Goal: Task Accomplishment & Management: Use online tool/utility

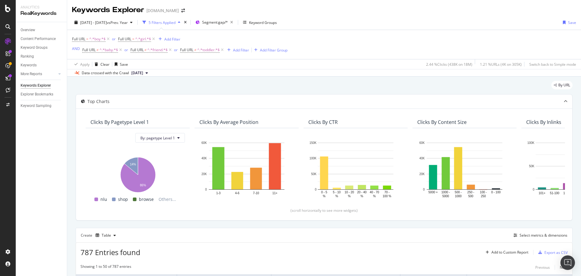
scroll to position [169, 0]
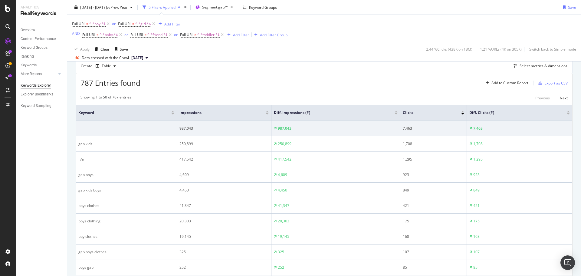
click at [51, 139] on div "Overview Content Performance Keyword Groups Ranking Keywords More Reports Count…" at bounding box center [41, 149] width 51 height 254
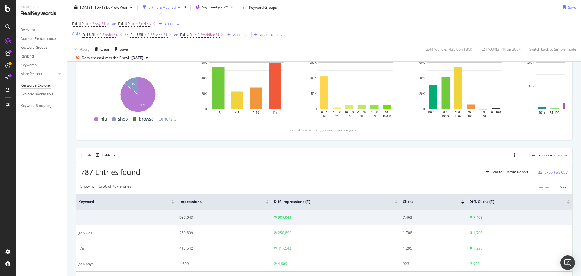
scroll to position [78, 0]
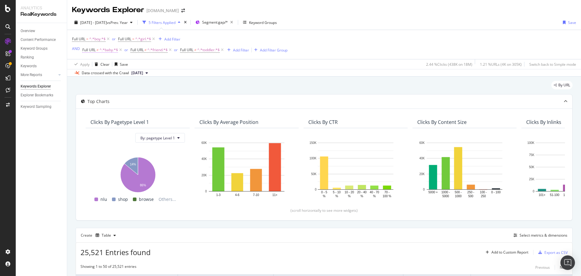
click at [92, 51] on span "Full URL" at bounding box center [88, 49] width 13 height 5
click at [361, 15] on div "2025 May. 4th - Aug. 2nd vs Prev. Year 5 Filters Applied Segment: gap/* Keyword…" at bounding box center [324, 45] width 514 height 61
click at [78, 39] on span "Full URL" at bounding box center [78, 38] width 13 height 5
click at [87, 51] on span "Contains" at bounding box center [84, 53] width 15 height 5
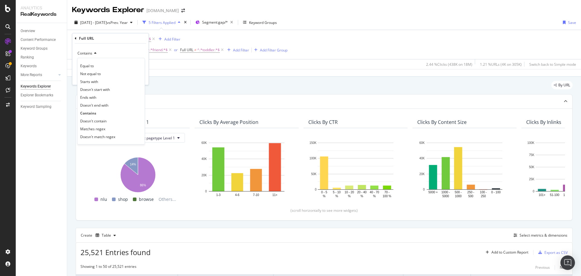
click at [77, 40] on div "Full URL" at bounding box center [110, 38] width 71 height 10
click at [75, 38] on icon at bounding box center [76, 39] width 2 height 4
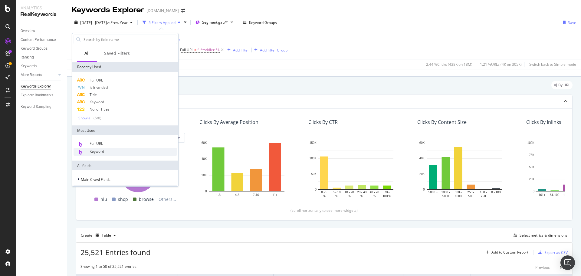
click at [107, 153] on div "Keyword" at bounding box center [125, 152] width 103 height 8
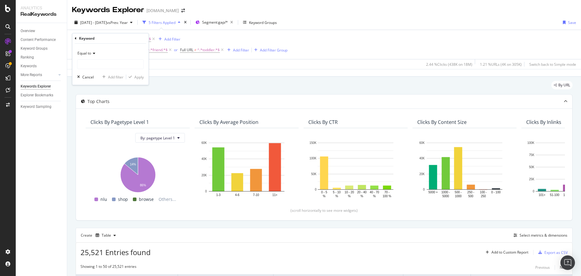
click at [91, 51] on div "Equal to" at bounding box center [110, 53] width 67 height 10
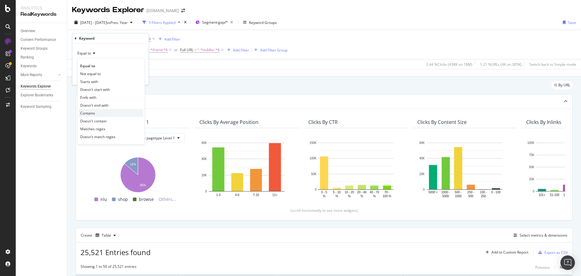
click at [100, 112] on div "Contains" at bounding box center [111, 113] width 65 height 8
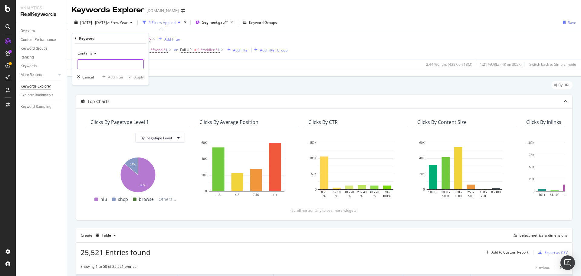
click at [101, 61] on input "text" at bounding box center [110, 64] width 66 height 10
type input "girl"
click at [113, 77] on div "Add filter" at bounding box center [115, 76] width 15 height 5
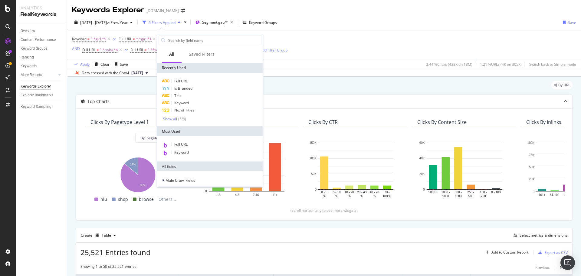
click at [306, 35] on div "Keyword = ^.*girl.*$ or Full URL = ^.*girl.*$ Add Filter AND Full URL ≠ ^.*baby…" at bounding box center [324, 44] width 504 height 29
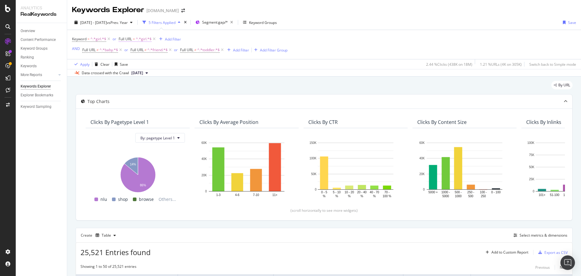
click at [142, 41] on span "^.*girl.*$" at bounding box center [144, 39] width 16 height 8
click at [120, 41] on div "Full URL Contains girl Cancel Add filter Apply" at bounding box center [157, 58] width 76 height 51
click at [121, 40] on div "Full URL Contains girl Cancel Add filter Apply" at bounding box center [157, 58] width 76 height 51
click at [121, 39] on div "Full URL Contains girl Cancel Add filter Apply" at bounding box center [157, 58] width 76 height 51
click at [122, 38] on icon at bounding box center [122, 39] width 2 height 4
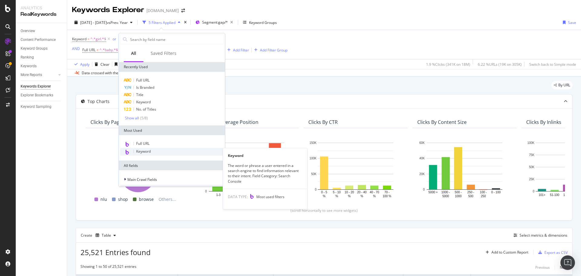
click at [141, 152] on span "Keyword" at bounding box center [143, 151] width 15 height 5
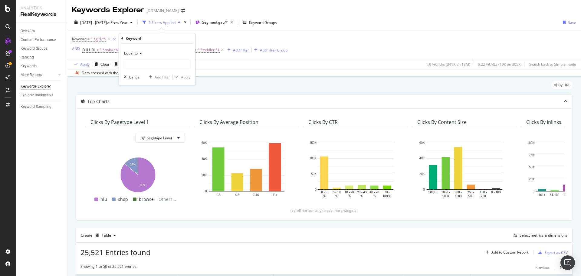
click at [136, 54] on span "Equal to" at bounding box center [131, 53] width 14 height 5
click at [143, 110] on div "Contains" at bounding box center [157, 113] width 65 height 8
click at [139, 61] on input "text" at bounding box center [157, 64] width 66 height 10
type input "boy"
click at [185, 77] on div "Apply" at bounding box center [185, 76] width 9 height 5
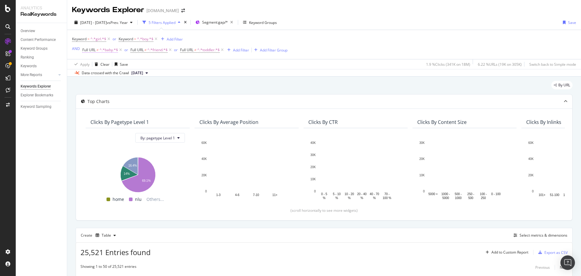
click at [104, 52] on span "^.*baby.*$" at bounding box center [109, 50] width 18 height 8
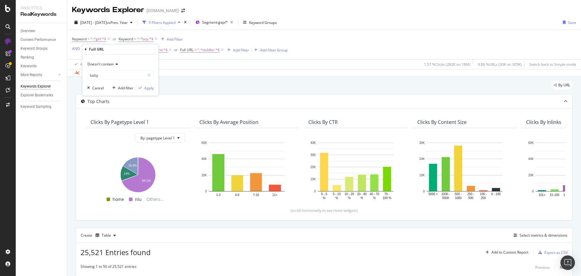
click at [86, 51] on icon at bounding box center [86, 50] width 2 height 4
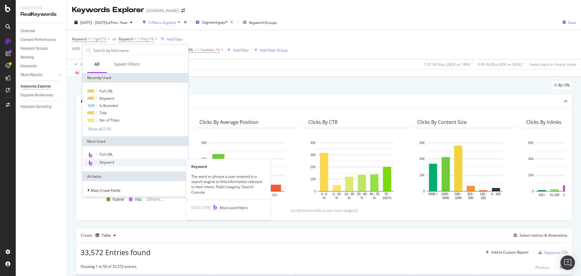
click at [117, 160] on div "Keyword" at bounding box center [135, 163] width 103 height 8
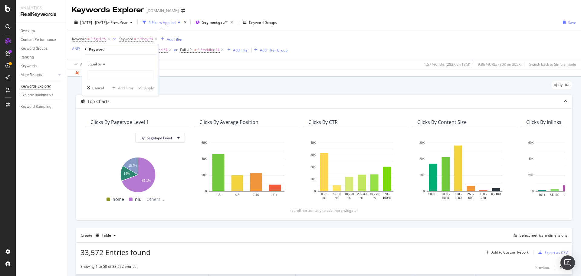
click at [105, 66] on icon at bounding box center [103, 64] width 4 height 4
click at [116, 131] on span "Doesn't contain" at bounding box center [103, 131] width 26 height 5
click at [119, 74] on input "text" at bounding box center [120, 75] width 66 height 10
type input "baby"
click at [123, 87] on div "Add filter" at bounding box center [125, 87] width 15 height 5
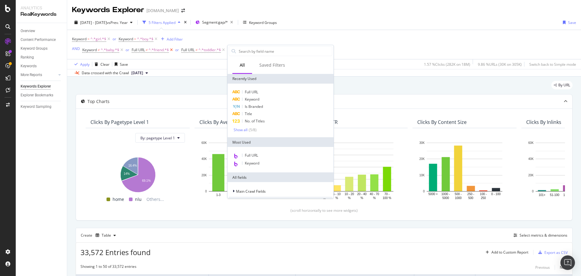
click at [173, 51] on icon at bounding box center [171, 50] width 5 height 6
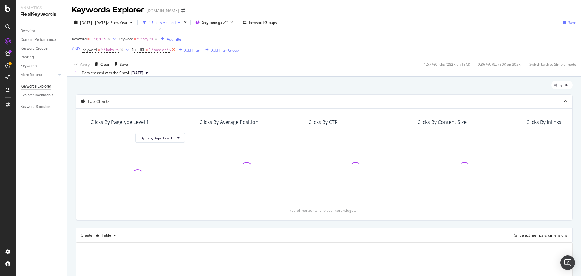
click at [175, 50] on icon at bounding box center [173, 50] width 5 height 6
click at [141, 50] on div "Add Filter" at bounding box center [141, 50] width 16 height 5
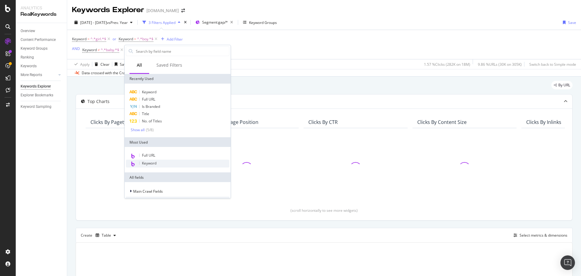
click at [150, 164] on span "Keyword" at bounding box center [149, 162] width 15 height 5
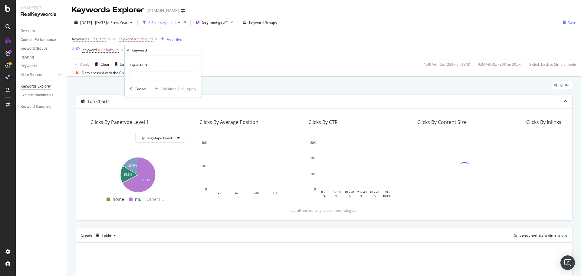
click at [142, 66] on span "Equal to" at bounding box center [137, 64] width 14 height 5
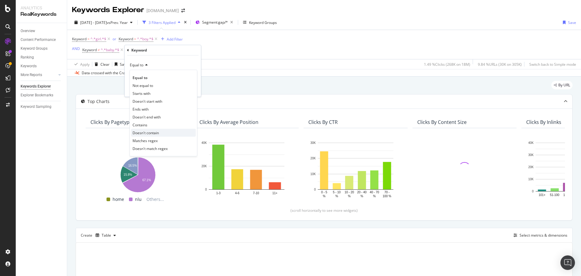
click at [141, 133] on span "Doesn't contain" at bounding box center [146, 132] width 26 height 5
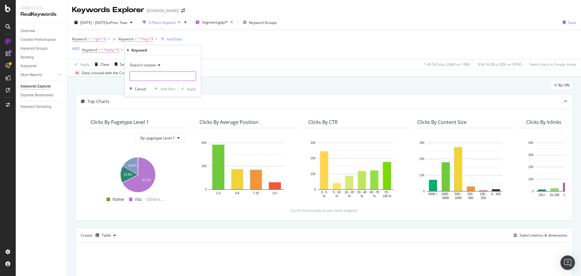
click at [148, 77] on input "text" at bounding box center [163, 76] width 66 height 10
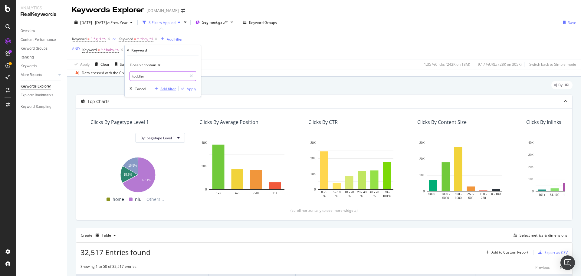
type input "toddler"
click at [172, 88] on div "Add filter" at bounding box center [167, 88] width 15 height 5
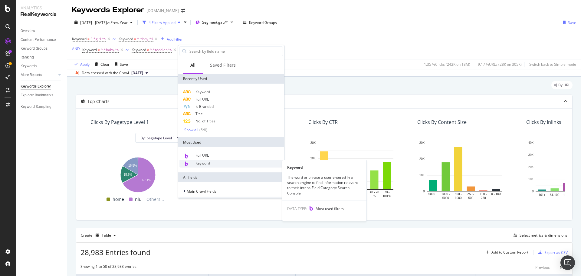
click at [205, 162] on span "Keyword" at bounding box center [202, 162] width 15 height 5
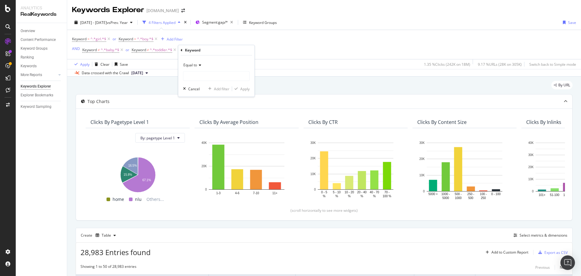
click at [198, 68] on div "Equal to" at bounding box center [216, 65] width 67 height 10
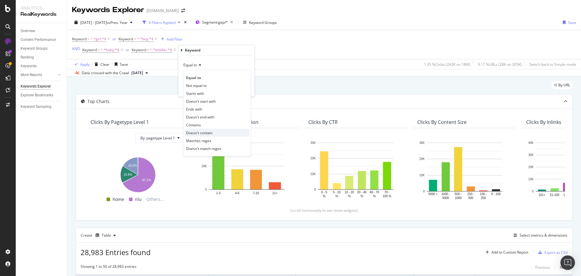
click at [202, 130] on span "Doesn't contain" at bounding box center [199, 132] width 26 height 5
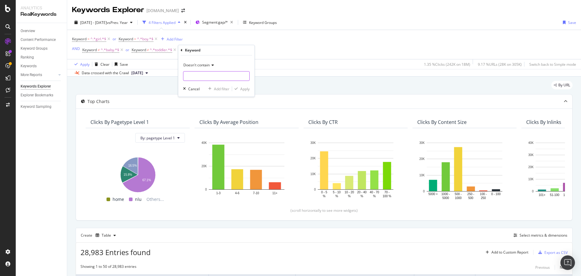
click at [205, 78] on input "text" at bounding box center [216, 76] width 66 height 10
type input "friend"
drag, startPoint x: 244, startPoint y: 87, endPoint x: 212, endPoint y: 75, distance: 33.9
click at [244, 87] on div "Apply" at bounding box center [244, 88] width 9 height 5
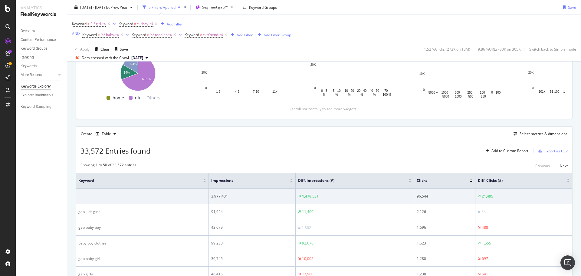
scroll to position [91, 0]
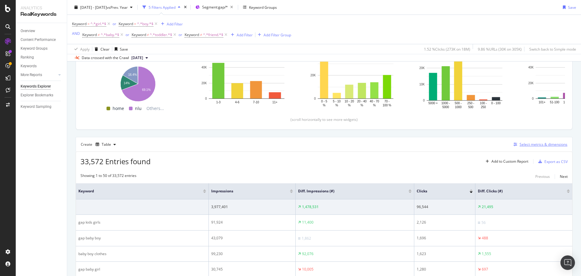
click at [523, 143] on div "Select metrics & dimensions" at bounding box center [544, 144] width 48 height 5
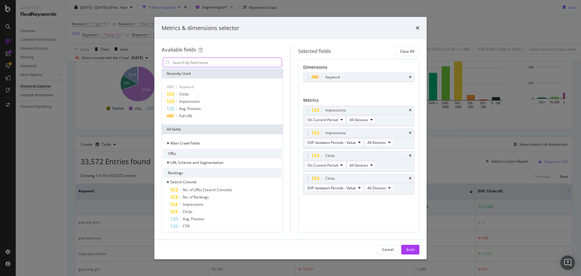
click at [213, 64] on input "modal" at bounding box center [227, 62] width 110 height 9
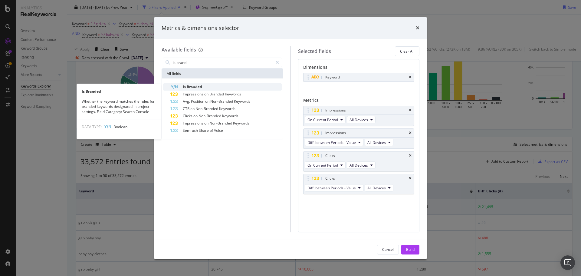
type input "is brand"
click at [211, 86] on div "Is Branded" at bounding box center [225, 86] width 111 height 7
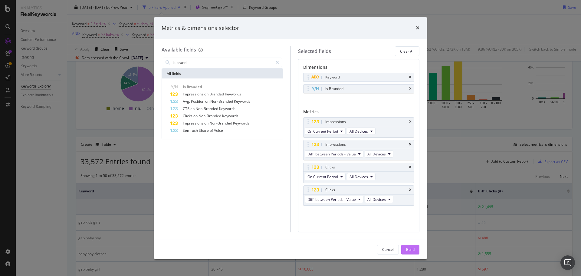
click at [403, 248] on button "Build" at bounding box center [410, 250] width 18 height 10
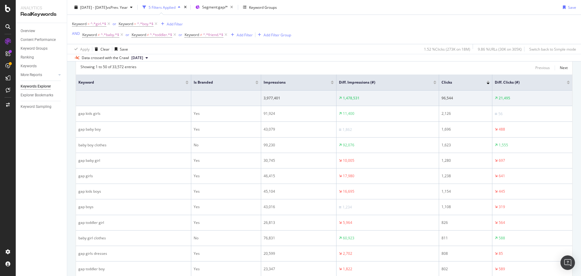
scroll to position [78, 0]
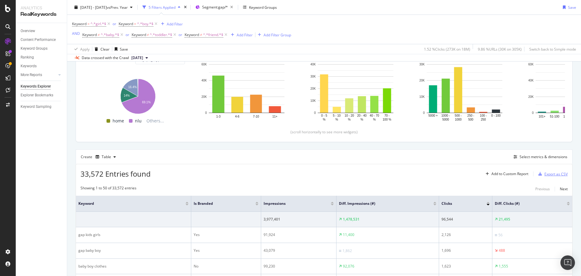
click at [556, 174] on div "Export as CSV" at bounding box center [555, 173] width 23 height 5
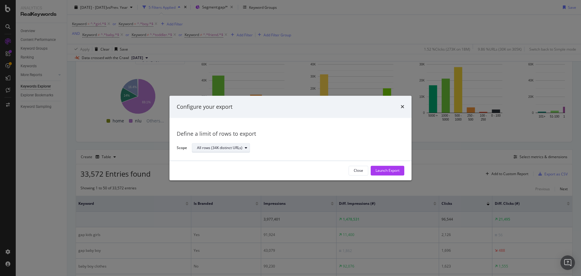
click at [208, 144] on div "All rows (34K distinct URLs)" at bounding box center [223, 148] width 53 height 8
click at [222, 169] on div "Define a limit" at bounding box center [210, 168] width 22 height 5
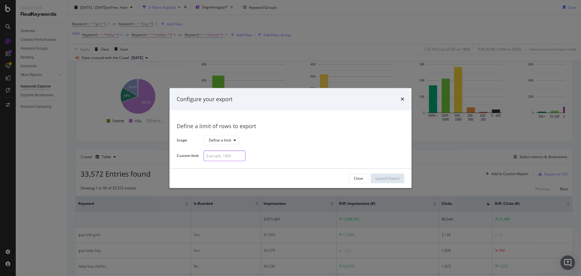
click at [221, 157] on input "modal" at bounding box center [225, 155] width 42 height 11
type input "1000"
click at [390, 176] on div "Launch Export" at bounding box center [388, 178] width 24 height 5
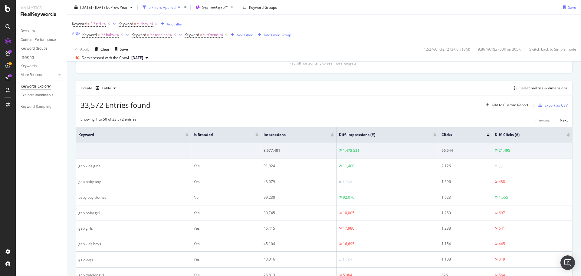
scroll to position [199, 0]
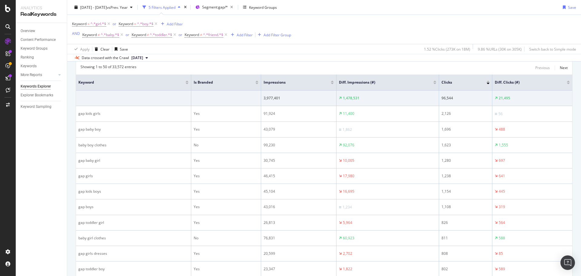
click at [337, 25] on div "Keyword = ^.*girl.*$ or Keyword = ^.*boy.*$ Add Filter AND Keyword ≠ ^.*baby.*$…" at bounding box center [324, 29] width 504 height 29
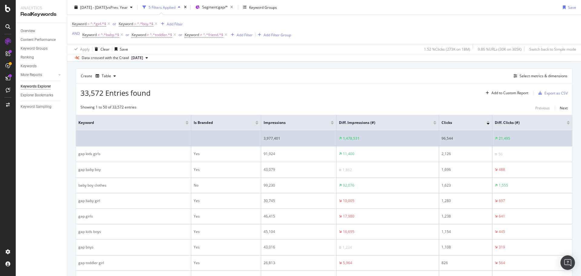
scroll to position [78, 0]
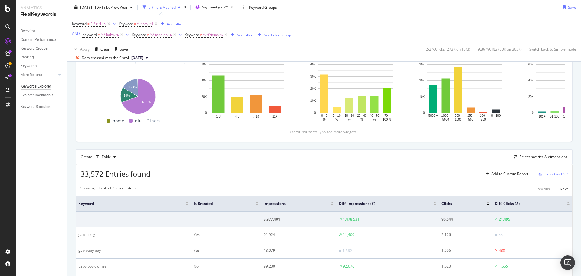
click at [544, 174] on div "Export as CSV" at bounding box center [555, 173] width 23 height 5
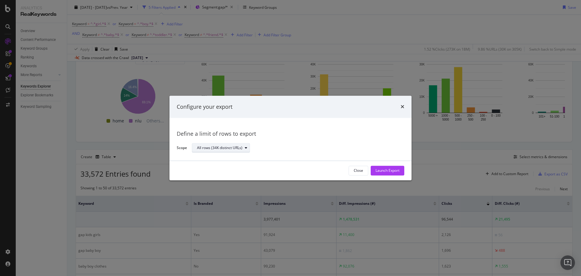
click at [216, 149] on div "All rows (34K distinct URLs)" at bounding box center [219, 148] width 45 height 4
click at [376, 170] on div "Launch Export" at bounding box center [388, 170] width 24 height 5
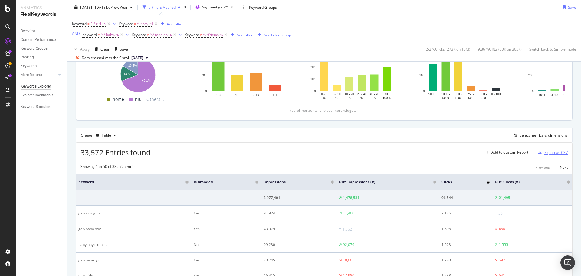
scroll to position [109, 0]
